Goal: Find specific page/section: Find specific page/section

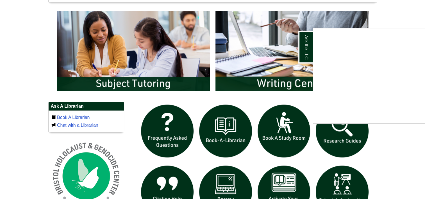
scroll to position [309, 0]
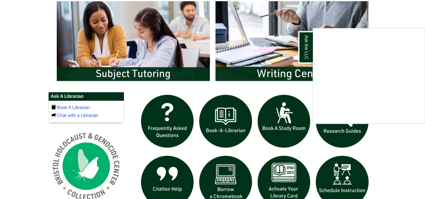
click at [147, 62] on div "Ask the LLC" at bounding box center [212, 99] width 425 height 199
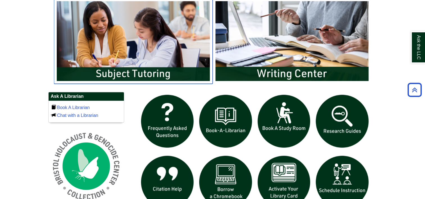
click at [147, 70] on img "slideshow" at bounding box center [133, 40] width 159 height 85
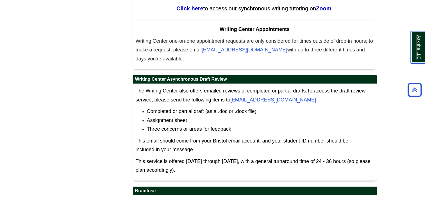
scroll to position [2751, 0]
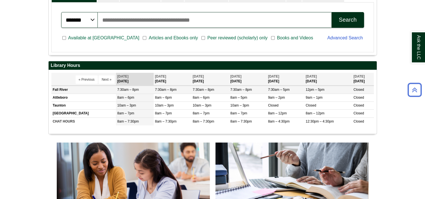
scroll to position [168, 0]
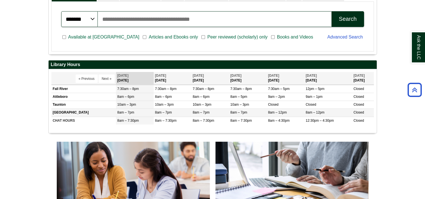
click at [93, 113] on td "[GEOGRAPHIC_DATA]" at bounding box center [83, 113] width 65 height 8
click at [66, 112] on td "[GEOGRAPHIC_DATA]" at bounding box center [83, 113] width 65 height 8
drag, startPoint x: 66, startPoint y: 112, endPoint x: 60, endPoint y: 111, distance: 5.9
click at [60, 111] on td "[GEOGRAPHIC_DATA]" at bounding box center [83, 113] width 65 height 8
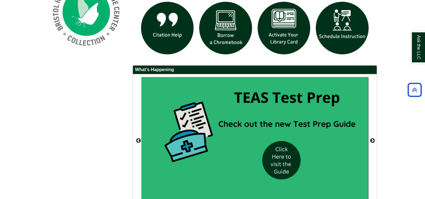
scroll to position [477, 0]
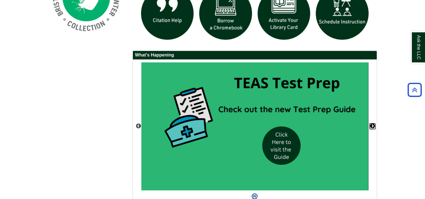
click at [372, 125] on button "Next" at bounding box center [373, 126] width 6 height 6
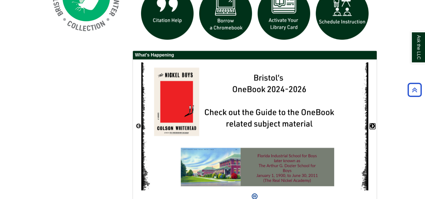
click at [372, 125] on button "Next" at bounding box center [373, 126] width 6 height 6
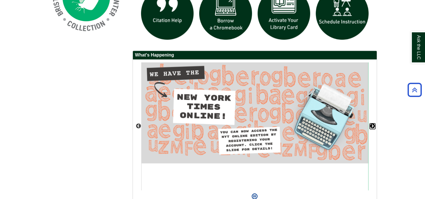
click at [372, 125] on button "Next" at bounding box center [373, 126] width 6 height 6
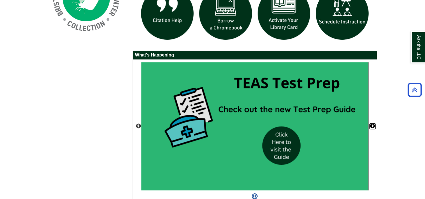
click at [372, 125] on button "Next" at bounding box center [373, 126] width 6 height 6
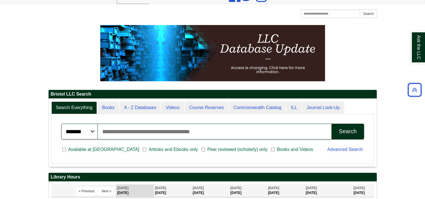
scroll to position [0, 0]
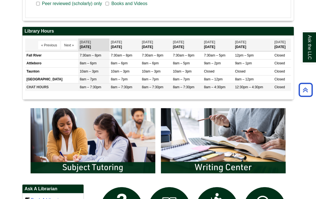
scroll to position [253, 0]
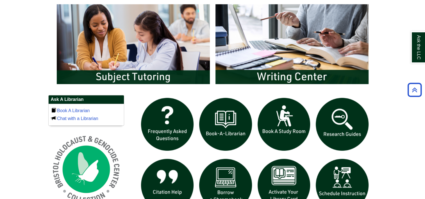
scroll to position [309, 0]
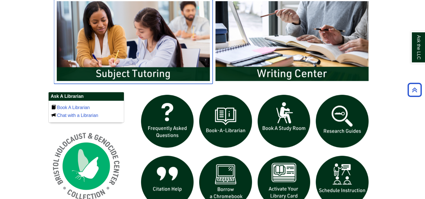
click at [149, 49] on img "slideshow" at bounding box center [133, 40] width 159 height 85
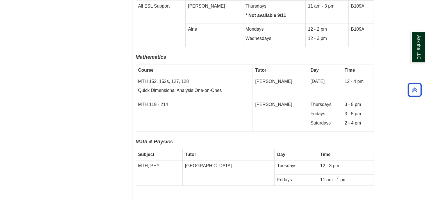
scroll to position [1516, 0]
